Goal: Information Seeking & Learning: Compare options

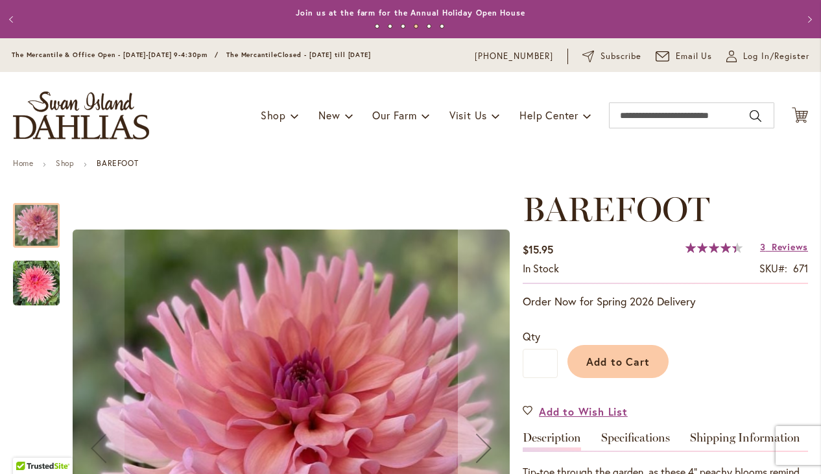
click at [642, 439] on link "Specifications" at bounding box center [635, 441] width 69 height 19
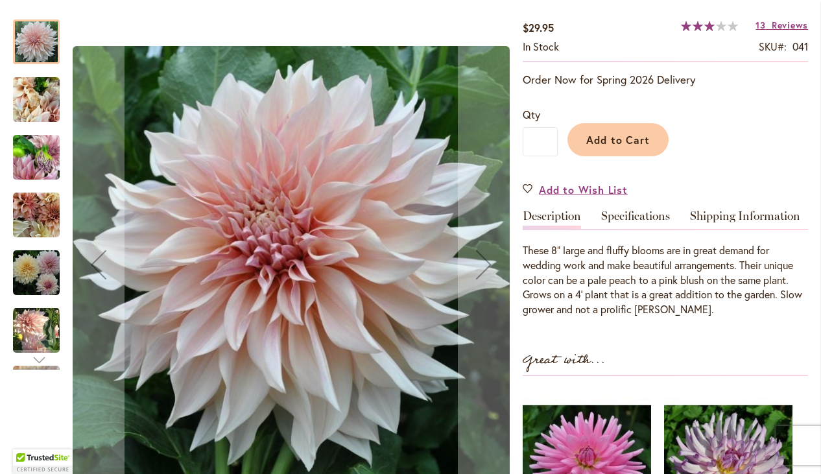
scroll to position [226, 0]
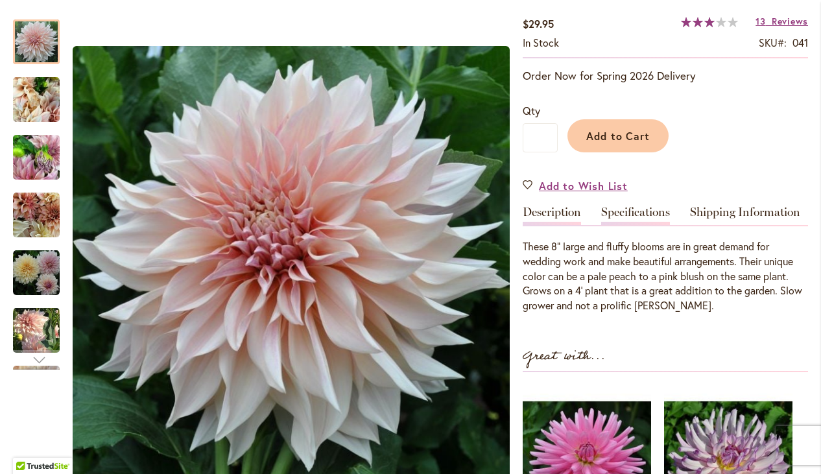
click at [643, 215] on link "Specifications" at bounding box center [635, 215] width 69 height 19
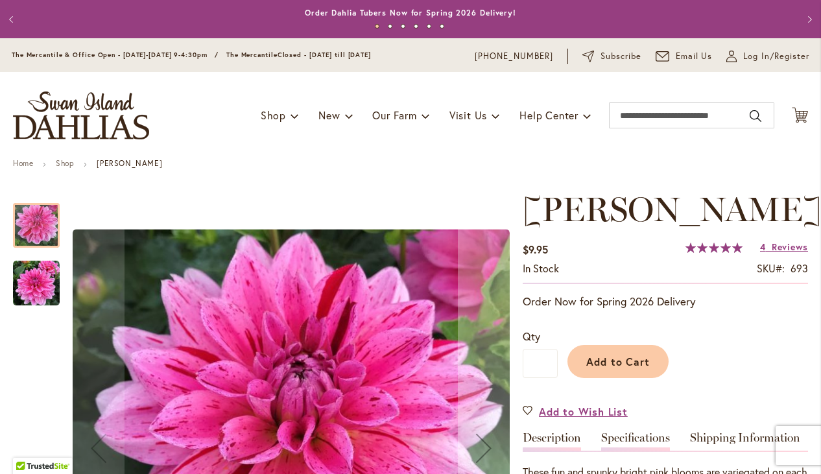
click at [642, 433] on link "Specifications" at bounding box center [635, 441] width 69 height 19
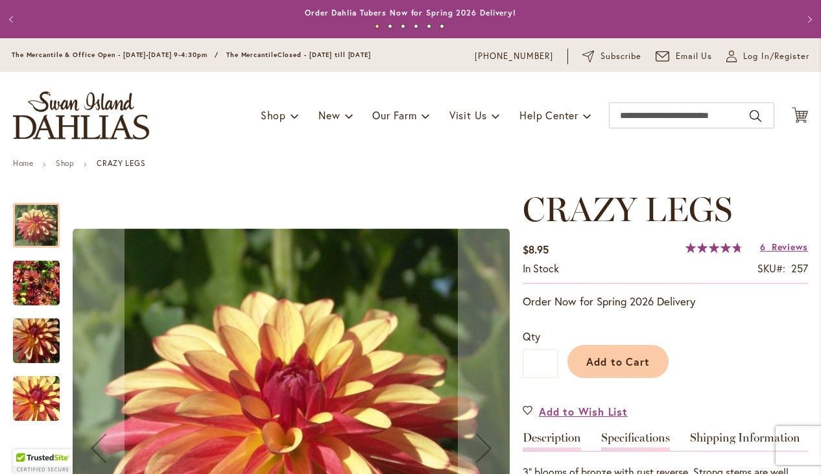
click at [632, 438] on link "Specifications" at bounding box center [635, 441] width 69 height 19
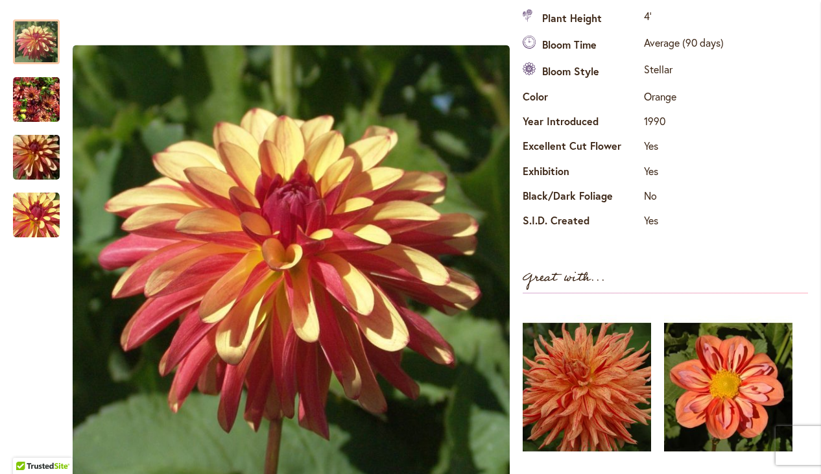
scroll to position [494, 0]
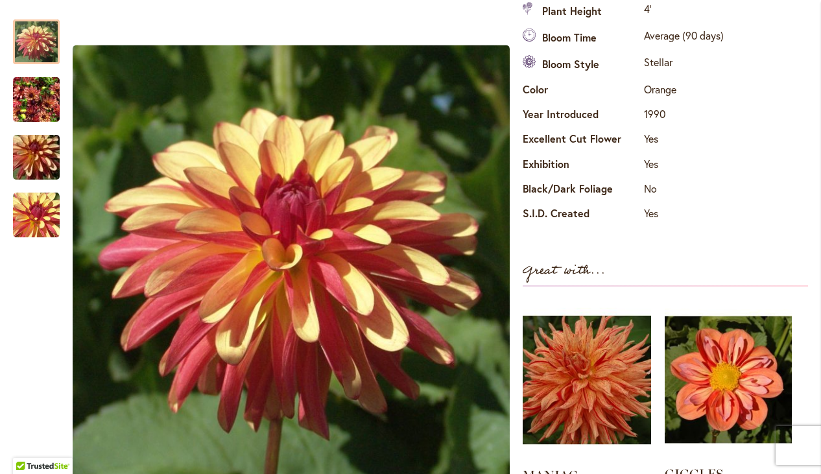
click at [739, 355] on img at bounding box center [728, 379] width 127 height 159
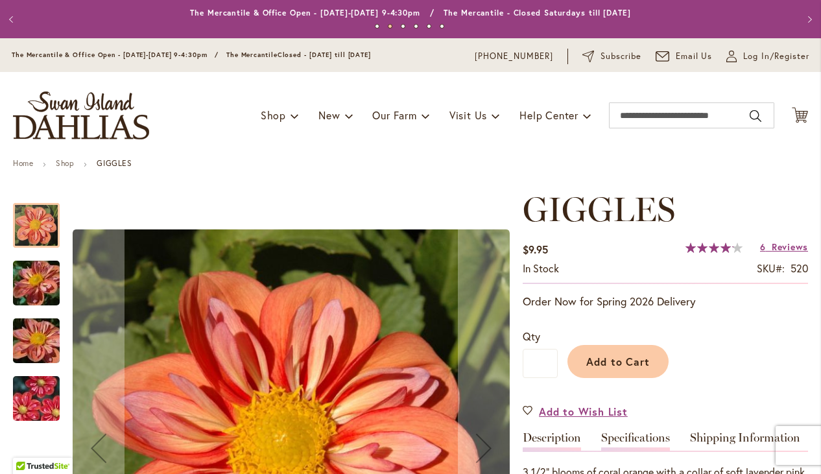
click at [648, 442] on link "Specifications" at bounding box center [635, 441] width 69 height 19
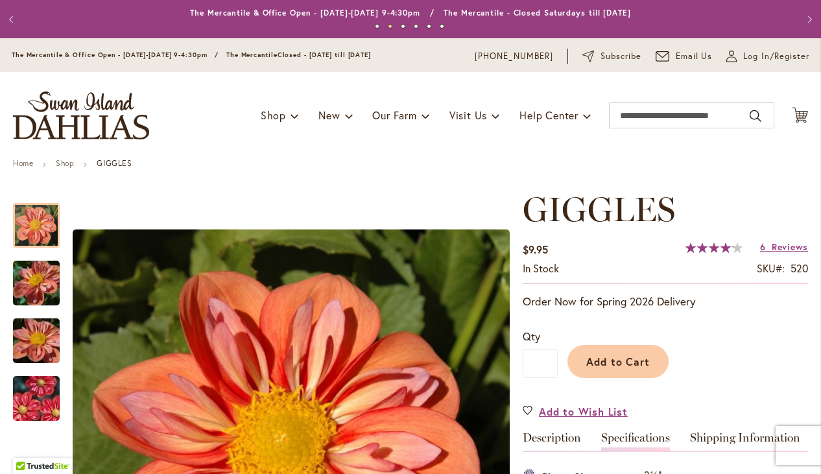
click at [9, 21] on button "Previous" at bounding box center [13, 19] width 26 height 26
click at [13, 18] on button "Previous" at bounding box center [13, 19] width 26 height 26
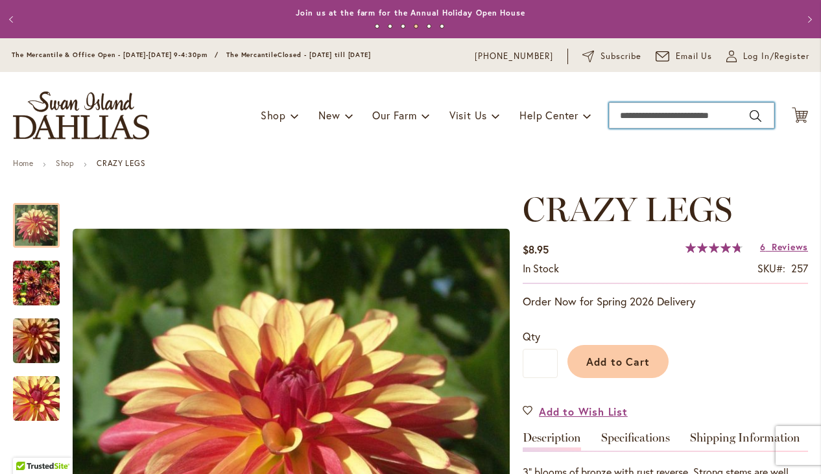
click at [667, 117] on input "Search" at bounding box center [691, 115] width 165 height 26
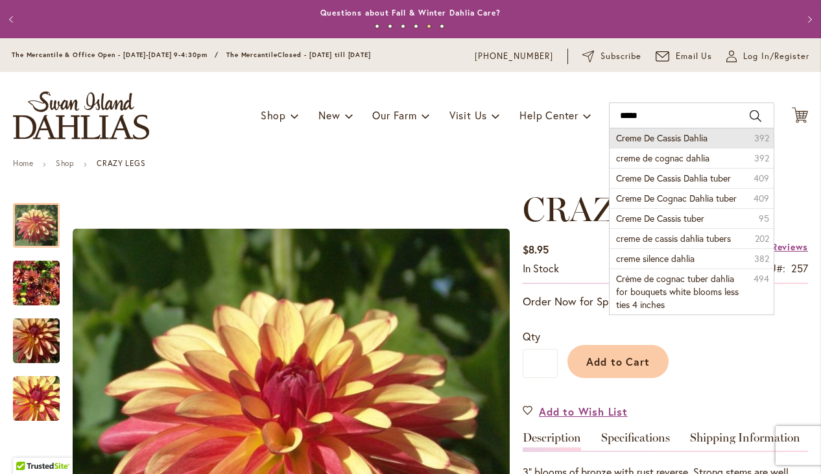
click at [678, 136] on span "Creme De Cassis Dahlia" at bounding box center [661, 138] width 91 height 12
type input "**********"
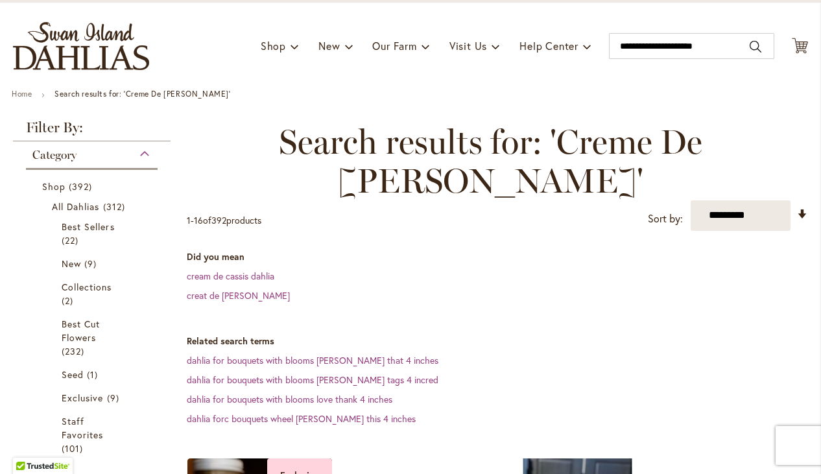
scroll to position [72, 0]
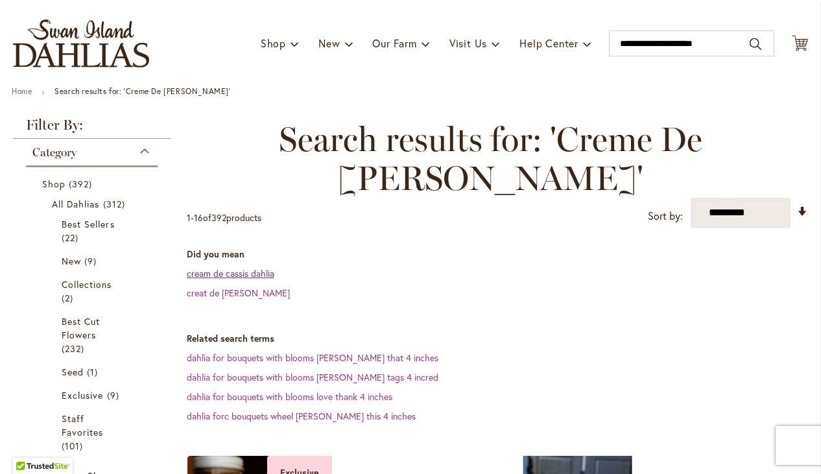
click at [269, 272] on link "cream de cassis dahlia" at bounding box center [231, 273] width 88 height 12
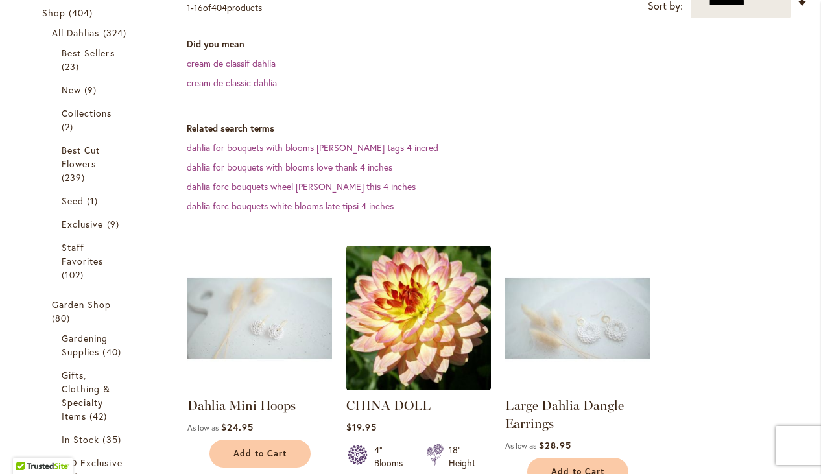
scroll to position [248, 0]
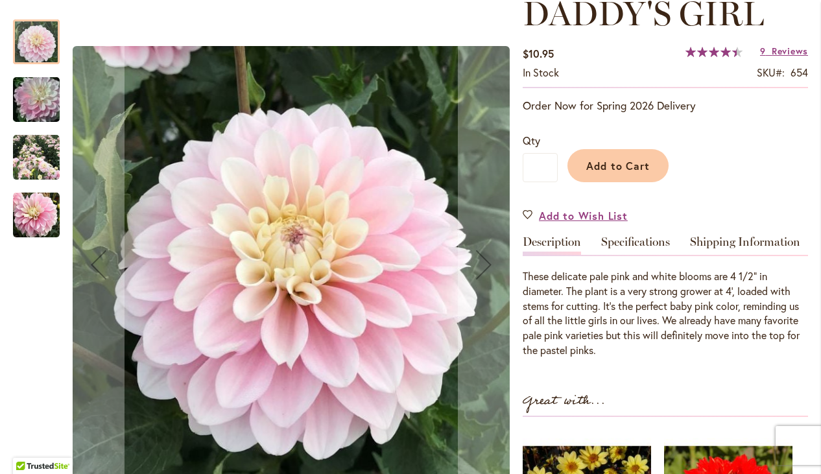
scroll to position [238, 0]
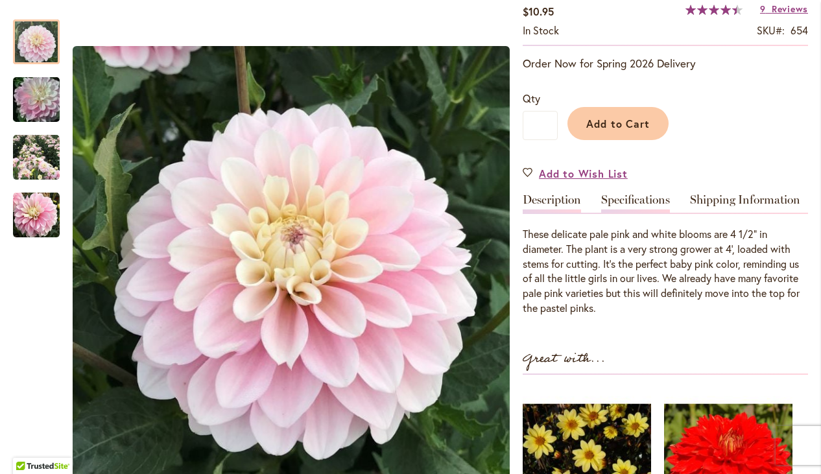
click at [651, 202] on link "Specifications" at bounding box center [635, 203] width 69 height 19
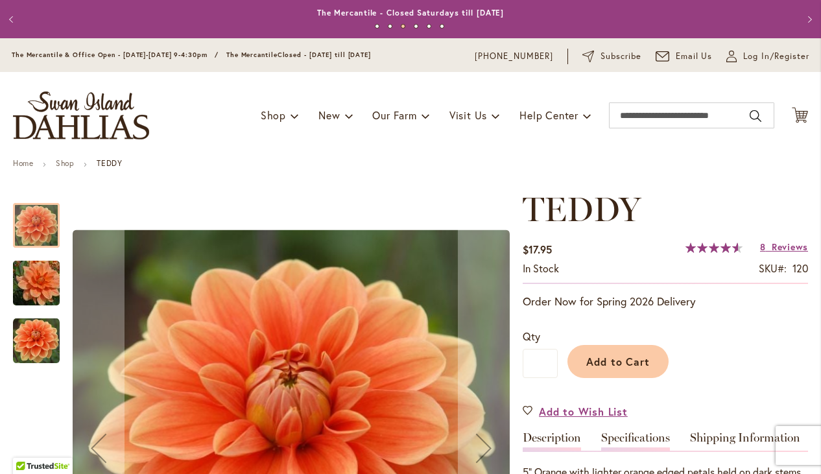
click at [637, 440] on link "Specifications" at bounding box center [635, 441] width 69 height 19
